Goal: Information Seeking & Learning: Find specific fact

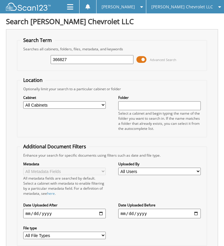
type input "366827"
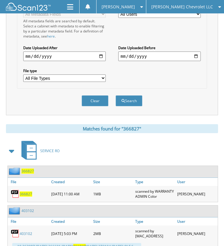
scroll to position [174, 0]
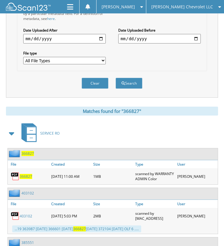
click at [29, 174] on span "366827" at bounding box center [26, 176] width 12 height 5
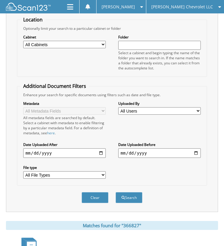
scroll to position [0, 0]
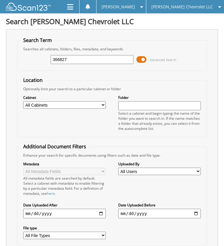
click at [88, 55] on input "366827" at bounding box center [92, 59] width 83 height 9
type input "453235"
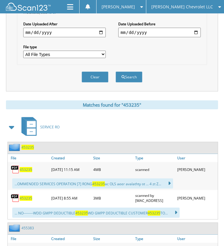
scroll to position [185, 0]
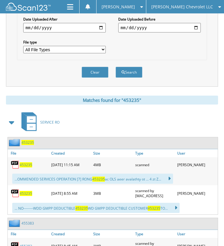
click at [28, 162] on span "453235" at bounding box center [26, 164] width 12 height 5
